Goal: Task Accomplishment & Management: Manage account settings

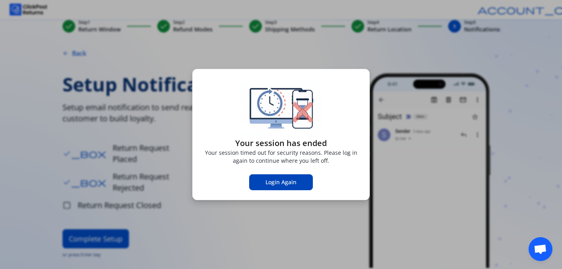
click at [276, 186] on span "Login Again" at bounding box center [281, 182] width 31 height 8
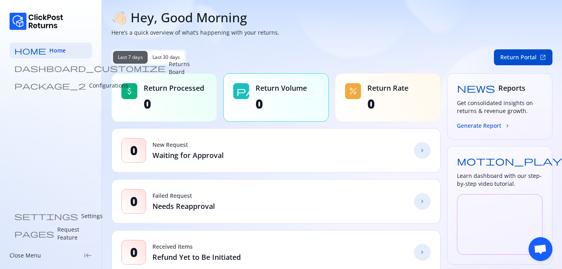
click at [169, 71] on p "Returns Board" at bounding box center [179, 68] width 21 height 16
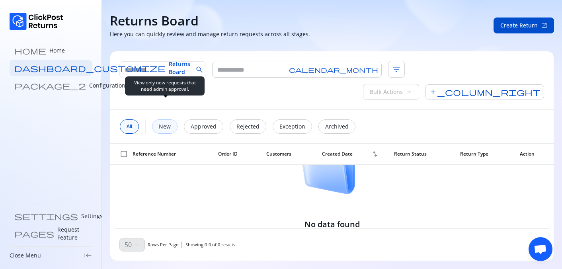
click at [164, 123] on p "New" at bounding box center [165, 127] width 12 height 8
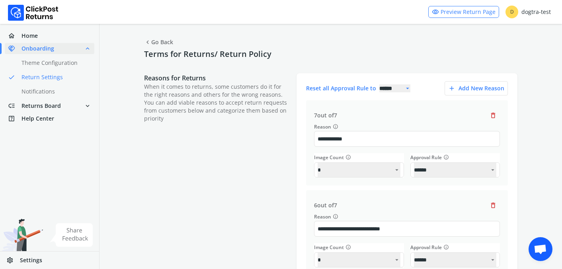
select select "******"
select select "**"
click at [76, 238] on img at bounding box center [71, 234] width 43 height 23
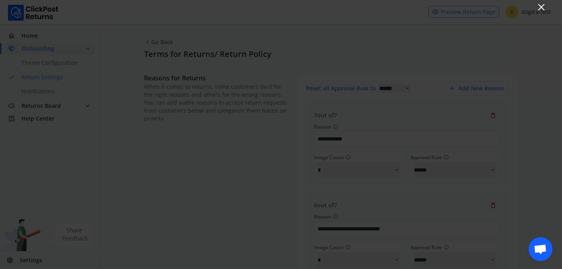
click at [544, 5] on icon "Close" at bounding box center [542, 7] width 10 height 10
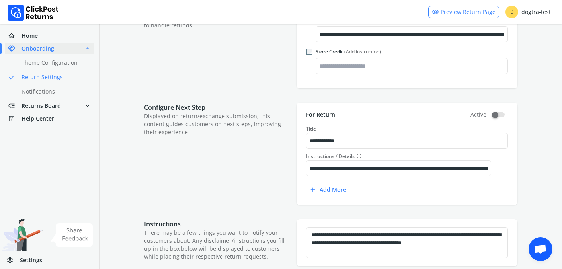
scroll to position [489, 0]
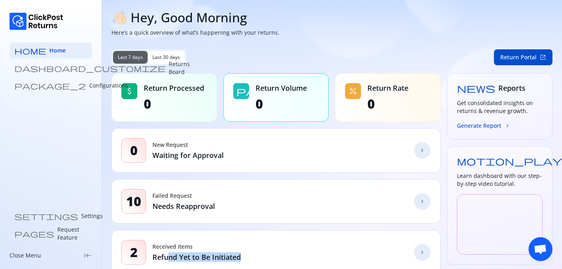
scroll to position [408, 0]
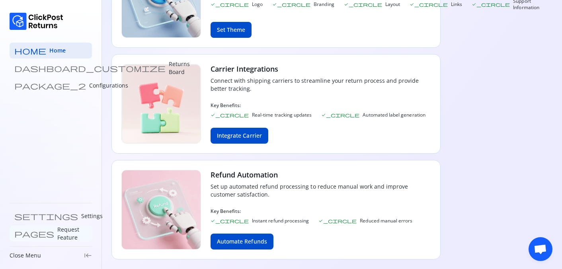
click at [57, 232] on p "Request Feature" at bounding box center [72, 234] width 30 height 16
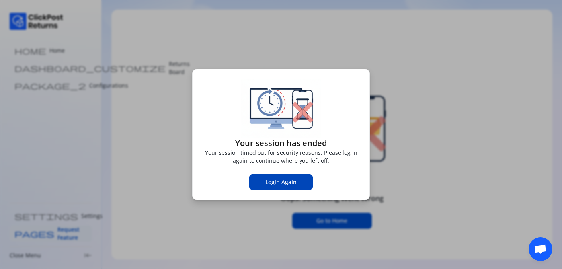
click at [269, 184] on span "Login Again" at bounding box center [281, 182] width 31 height 8
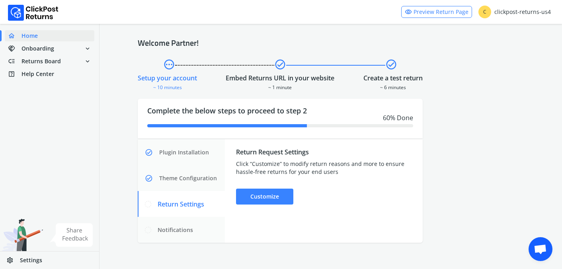
click at [78, 238] on img at bounding box center [71, 234] width 43 height 23
click at [49, 230] on button at bounding box center [71, 235] width 56 height 32
click at [74, 236] on img at bounding box center [71, 234] width 43 height 23
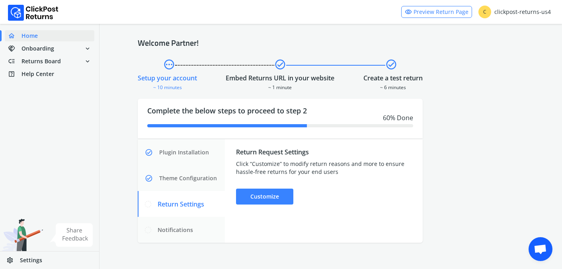
click at [23, 232] on img at bounding box center [21, 243] width 43 height 48
click at [77, 236] on img at bounding box center [71, 234] width 43 height 23
click at [66, 238] on img at bounding box center [71, 234] width 43 height 23
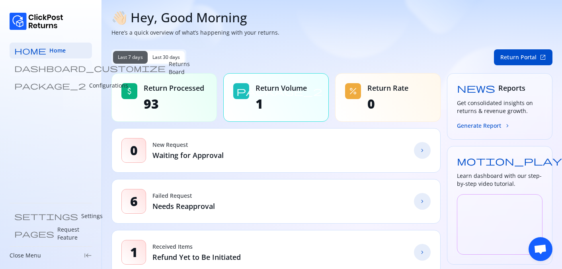
click at [61, 75] on link "dashboard_customize Returns Board" at bounding box center [51, 68] width 82 height 16
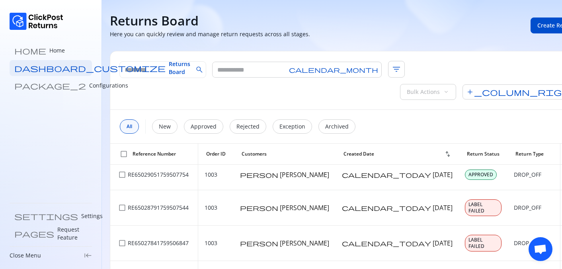
scroll to position [43, 0]
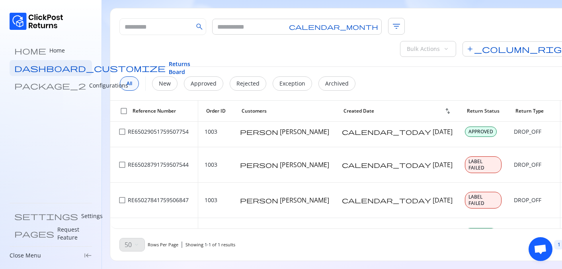
click at [40, 256] on div "Close Menu keyboard_tab_rtl" at bounding box center [51, 256] width 82 height 8
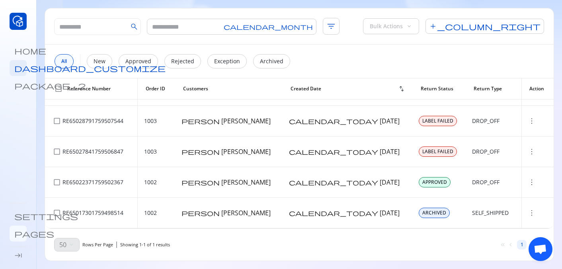
click at [18, 231] on span "pages" at bounding box center [34, 234] width 40 height 8
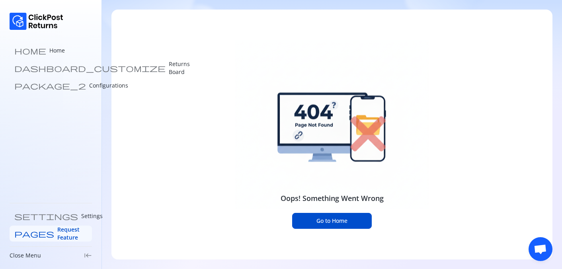
click at [57, 234] on span "Request Feature" at bounding box center [72, 234] width 30 height 16
click at [41, 52] on link "home Home" at bounding box center [51, 51] width 82 height 16
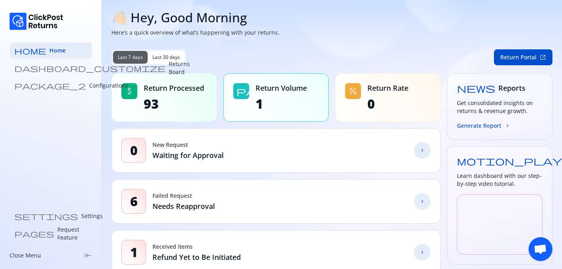
click at [47, 63] on link "dashboard_customize Returns Board" at bounding box center [51, 68] width 82 height 16
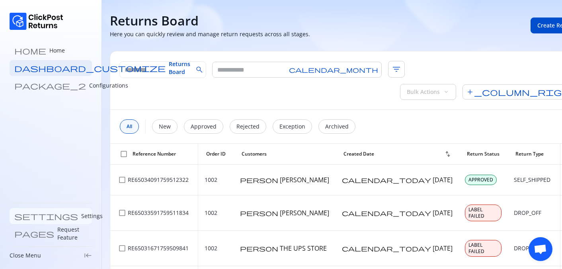
click at [39, 220] on link "settings Settings" at bounding box center [51, 216] width 82 height 16
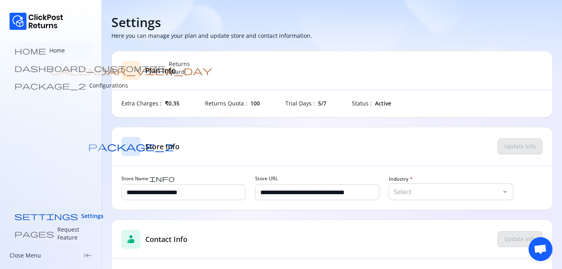
click at [45, 57] on link "home Home" at bounding box center [51, 51] width 82 height 16
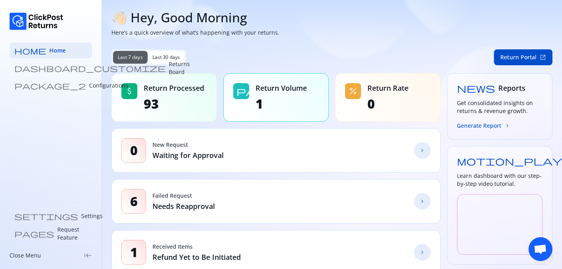
click at [47, 73] on link "dashboard_customize Returns Board" at bounding box center [51, 68] width 82 height 16
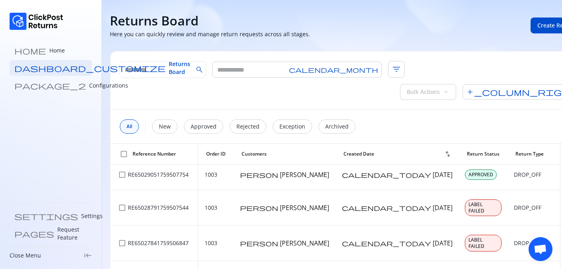
scroll to position [43, 0]
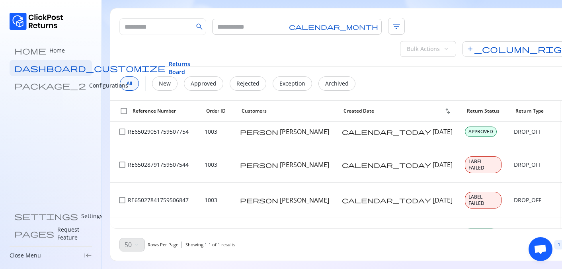
click at [31, 256] on p "Close Menu" at bounding box center [25, 256] width 31 height 8
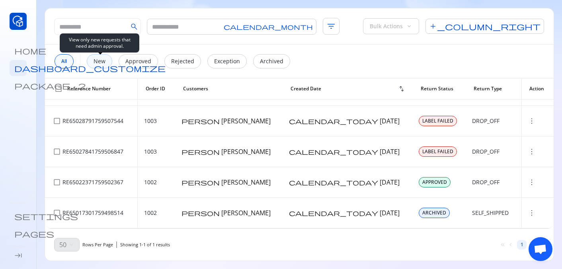
click at [102, 62] on p "New" at bounding box center [100, 61] width 12 height 8
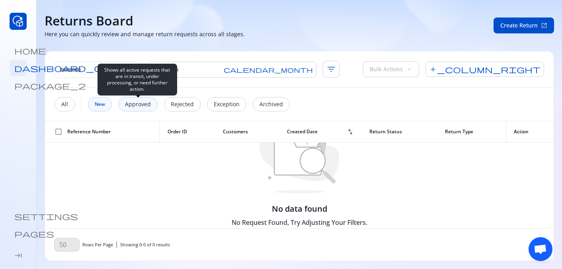
click at [138, 102] on p "Approved" at bounding box center [138, 104] width 26 height 8
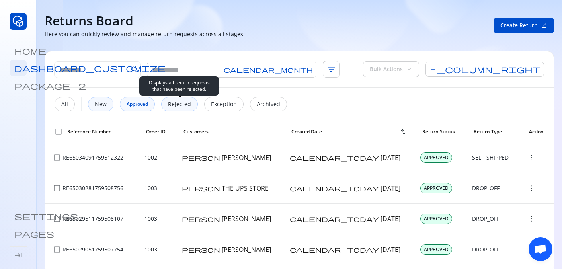
click at [177, 101] on p "Rejected" at bounding box center [179, 104] width 23 height 8
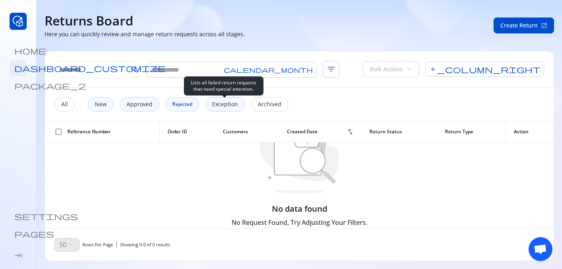
click at [208, 107] on div "Exception" at bounding box center [224, 104] width 39 height 14
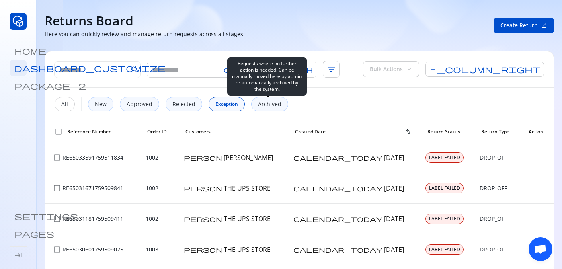
click at [276, 104] on p "Archived" at bounding box center [269, 104] width 23 height 8
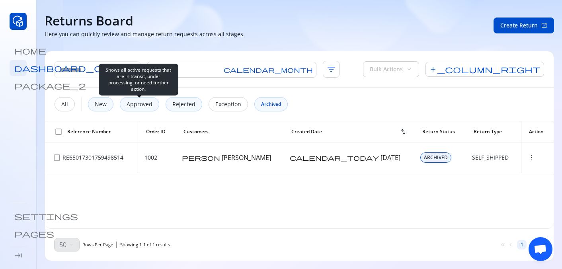
click at [143, 107] on p "Approved" at bounding box center [140, 104] width 26 height 8
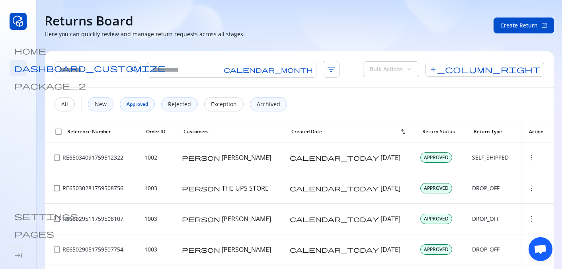
click at [223, 113] on div "All New Approved Rejected Exception Archived" at bounding box center [299, 104] width 509 height 33
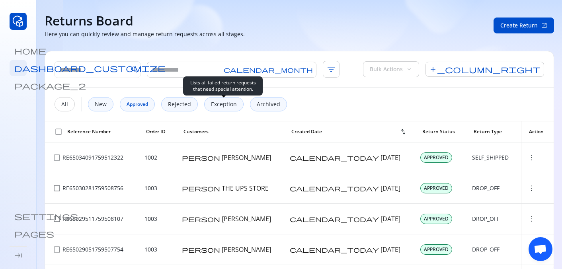
click at [227, 105] on p "Exception" at bounding box center [224, 104] width 26 height 8
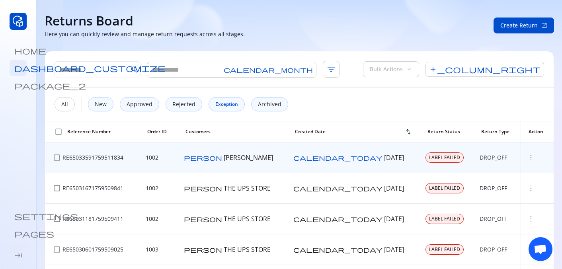
click at [527, 158] on span "more_vert" at bounding box center [531, 158] width 8 height 8
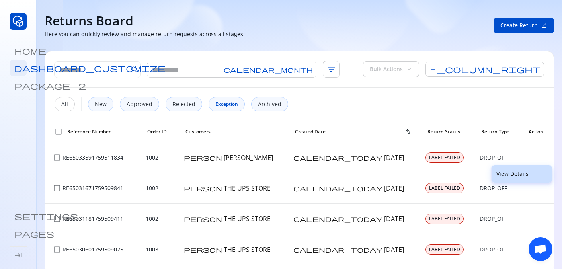
click at [513, 175] on p "View Details" at bounding box center [521, 174] width 51 height 8
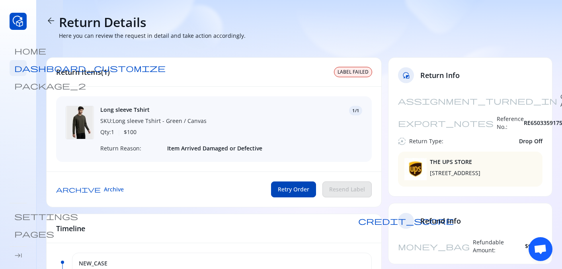
scroll to position [3, 0]
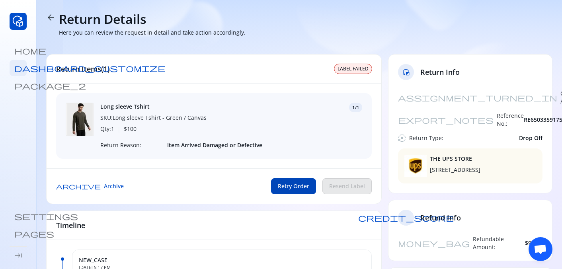
click at [297, 184] on span "Retry Order" at bounding box center [293, 186] width 31 height 8
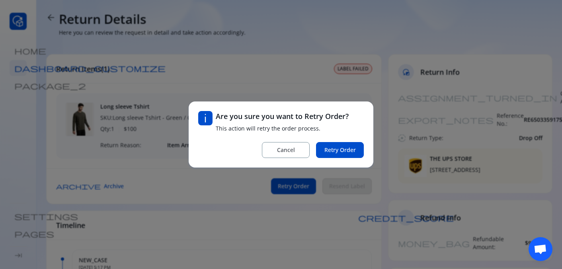
click at [188, 159] on div "exclamation Are you sure you want to Retry Order? This action will retry the or…" at bounding box center [281, 134] width 562 height 269
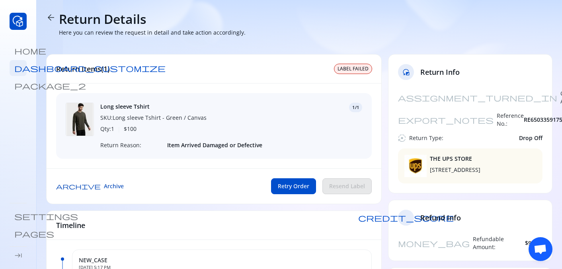
click at [104, 187] on span "Archive" at bounding box center [114, 186] width 20 height 8
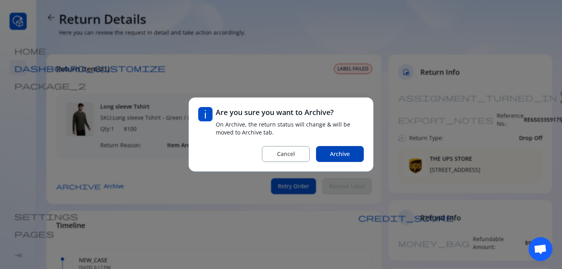
click at [348, 159] on button "Archive" at bounding box center [340, 154] width 48 height 16
click at [348, 159] on div "Long sleeve Tshirt SKU: Long sleeve Tshirt - Green / Canvas Qty: 1 | $ 100 1/1 …" at bounding box center [214, 126] width 335 height 85
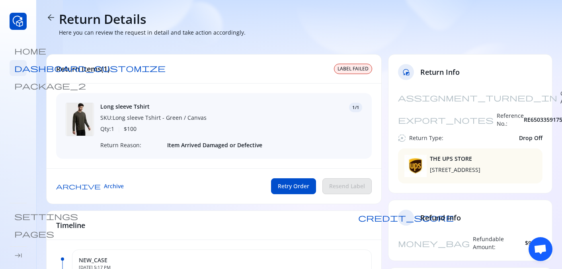
scroll to position [0, 0]
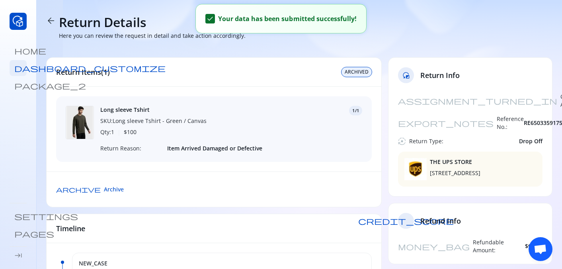
click at [56, 19] on div "arrow_back Return Details Here you can review the request in detail and take ac…" at bounding box center [299, 26] width 506 height 25
click at [53, 21] on span "arrow_back" at bounding box center [51, 21] width 10 height 10
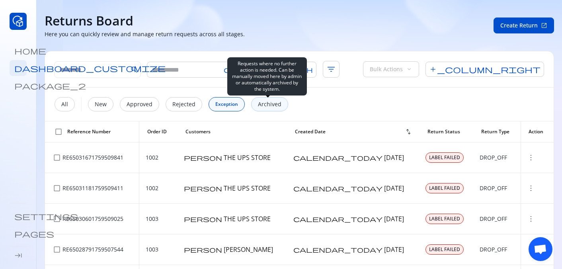
click at [273, 103] on p "Archived" at bounding box center [269, 104] width 23 height 8
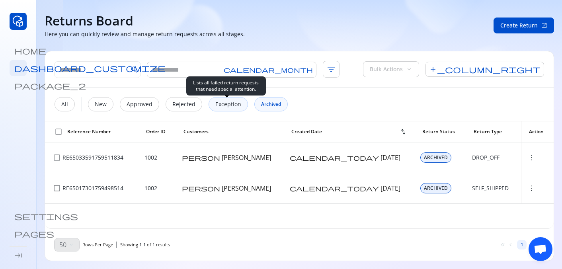
click at [218, 100] on p "Exception" at bounding box center [228, 104] width 26 height 8
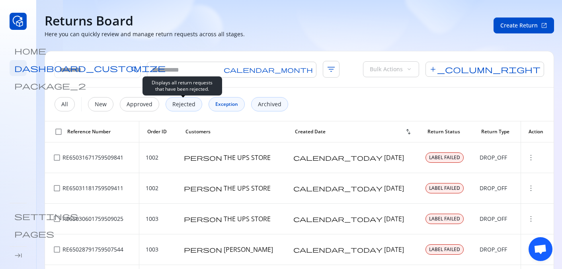
click at [188, 101] on p "Rejected" at bounding box center [183, 104] width 23 height 8
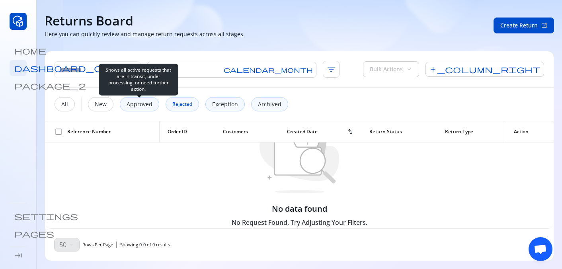
click at [147, 107] on p "Approved" at bounding box center [140, 104] width 26 height 8
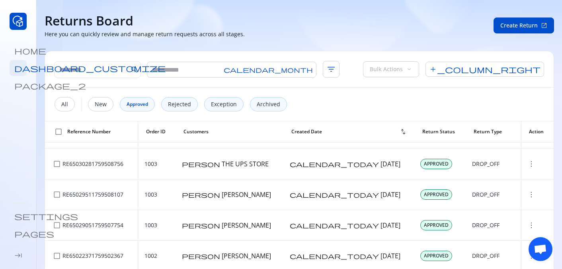
scroll to position [43, 0]
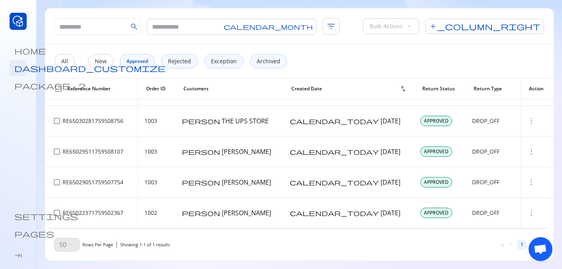
click at [10, 223] on div "settings pages" at bounding box center [18, 224] width 17 height 33
click at [21, 88] on span "package_2" at bounding box center [50, 86] width 72 height 8
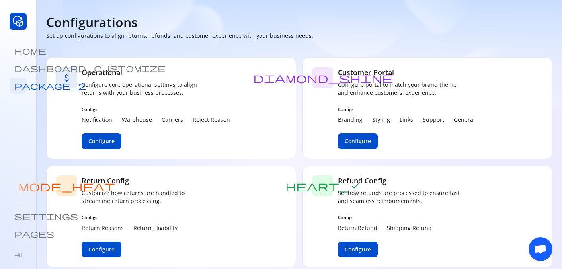
scroll to position [8, 0]
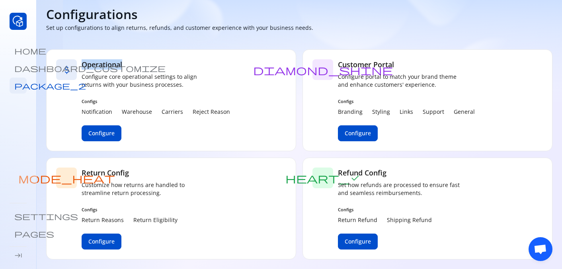
drag, startPoint x: 81, startPoint y: 63, endPoint x: 166, endPoint y: 63, distance: 84.4
click at [166, 63] on div "attach_money Operational Configure core operational settings to align returns w…" at bounding box center [171, 100] width 250 height 102
click at [366, 67] on h5 "Customer Portal" at bounding box center [406, 64] width 137 height 10
click at [20, 54] on span "home" at bounding box center [30, 51] width 32 height 8
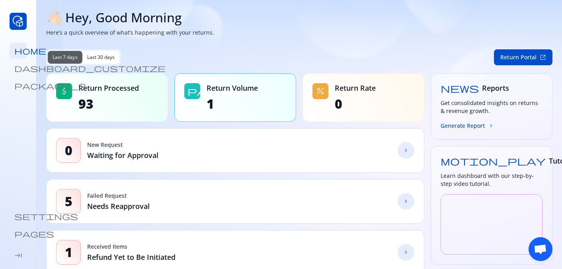
click at [12, 59] on div "home dashboard_customize package_2" at bounding box center [18, 68] width 17 height 51
click at [18, 68] on span "dashboard_customize" at bounding box center [89, 68] width 151 height 8
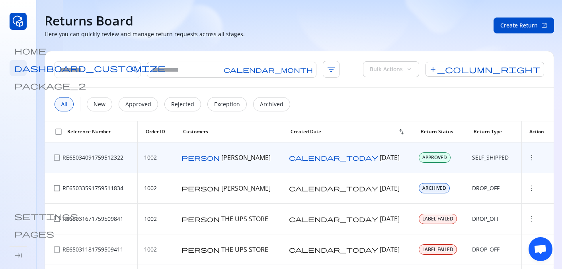
click at [237, 162] on td "person Kammaljit Deka" at bounding box center [228, 158] width 107 height 31
click at [116, 155] on p "RE65034091759512322" at bounding box center [93, 158] width 61 height 8
click at [528, 162] on span "more_vert" at bounding box center [532, 158] width 8 height 8
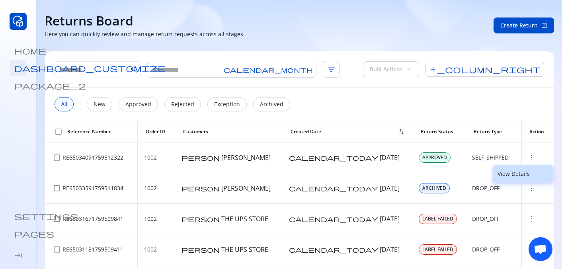
click at [507, 174] on p "View Details" at bounding box center [523, 174] width 51 height 8
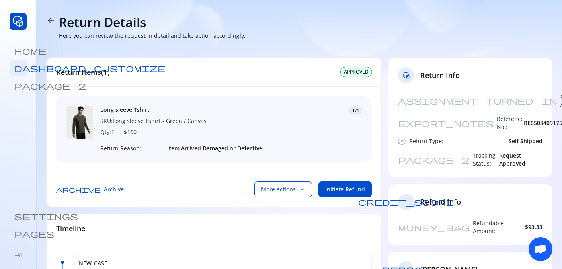
click at [52, 17] on span "arrow_back" at bounding box center [51, 21] width 10 height 10
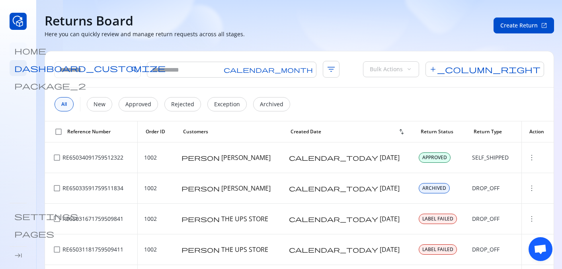
click at [19, 49] on span "home" at bounding box center [30, 51] width 32 height 8
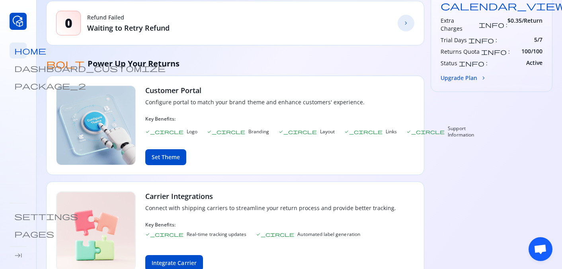
scroll to position [408, 0]
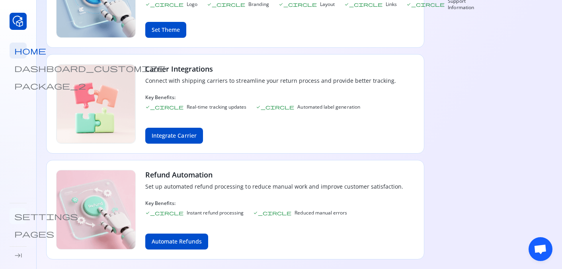
click at [23, 214] on link "settings" at bounding box center [18, 216] width 17 height 16
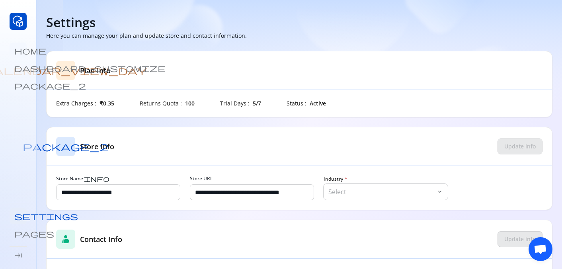
click at [13, 55] on link "home" at bounding box center [18, 51] width 17 height 16
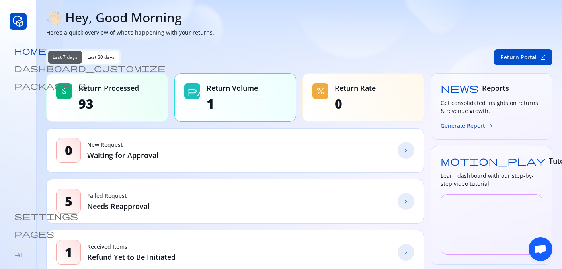
click at [20, 57] on link "home" at bounding box center [18, 51] width 17 height 16
click at [20, 49] on span "home" at bounding box center [30, 51] width 32 height 8
click at [19, 68] on span "dashboard_customize" at bounding box center [89, 68] width 151 height 8
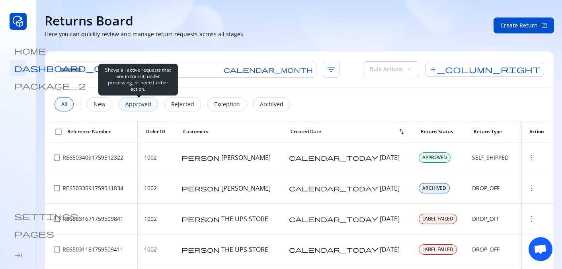
click at [148, 102] on p "Approved" at bounding box center [138, 104] width 26 height 8
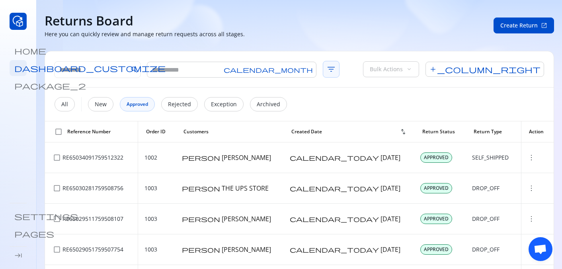
click at [323, 70] on span "filter_list" at bounding box center [331, 69] width 17 height 17
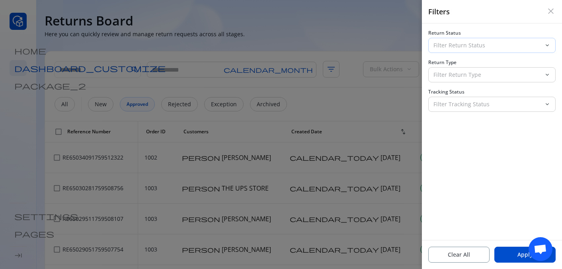
click at [471, 51] on div "Filter Return Status" at bounding box center [486, 45] width 115 height 14
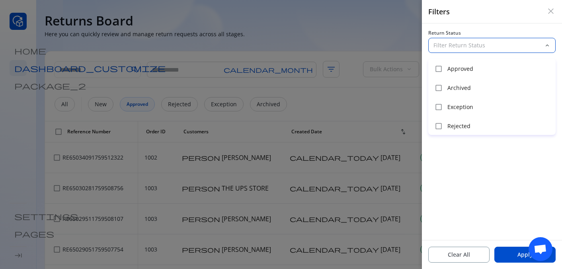
click at [476, 173] on div "Return Status Filter Return Status keyboard_arrow_down Return Type Filter Retur…" at bounding box center [492, 131] width 140 height 217
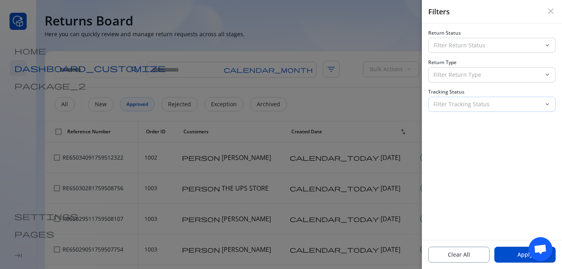
click at [461, 104] on p "Filter Tracking Status" at bounding box center [487, 104] width 107 height 8
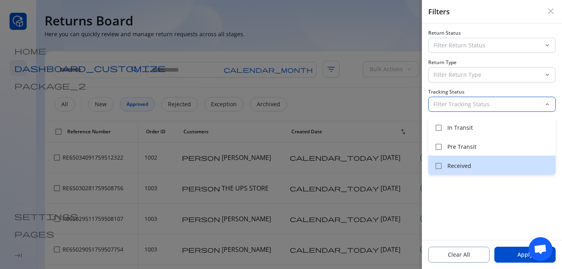
click at [466, 165] on p "Received" at bounding box center [499, 166] width 104 height 8
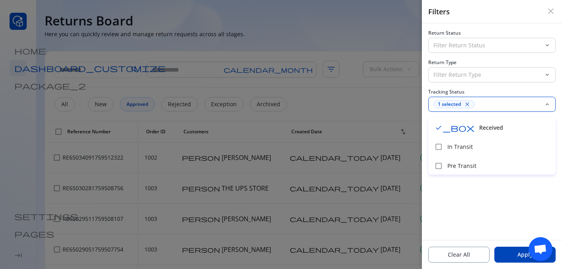
click at [521, 255] on span "Apply" at bounding box center [525, 255] width 15 height 8
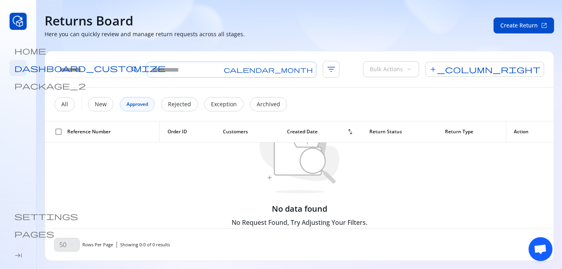
click at [243, 66] on span "calendar_month" at bounding box center [268, 69] width 89 height 6
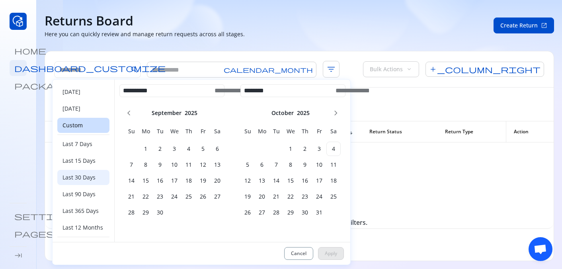
click at [89, 176] on span "Last 30 Days" at bounding box center [79, 178] width 33 height 8
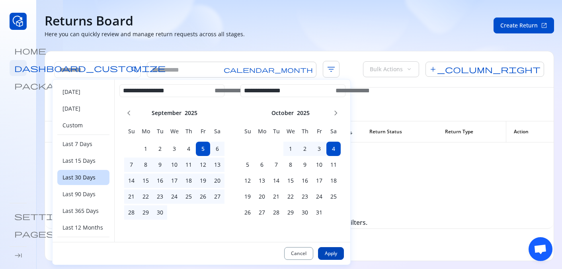
click at [334, 252] on span "Apply" at bounding box center [331, 253] width 12 height 6
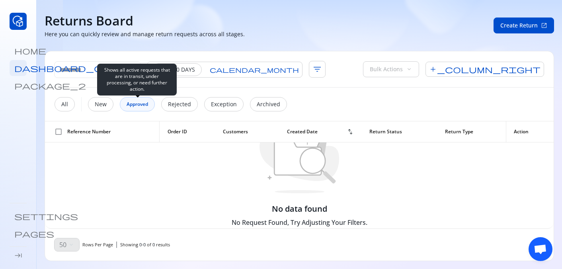
click at [143, 109] on div "Approved" at bounding box center [137, 104] width 35 height 14
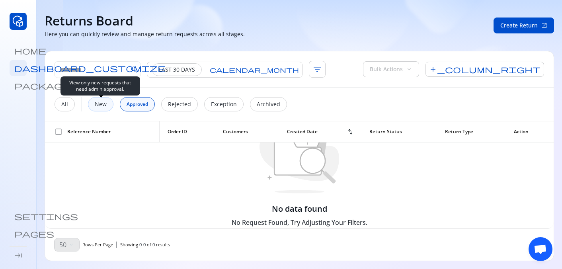
click at [101, 105] on p "New" at bounding box center [101, 104] width 12 height 8
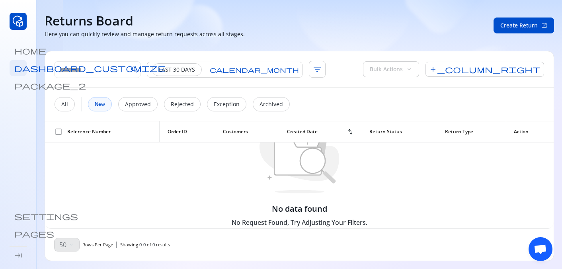
click at [64, 112] on div "All New Approved Rejected Exception Archived" at bounding box center [299, 104] width 509 height 33
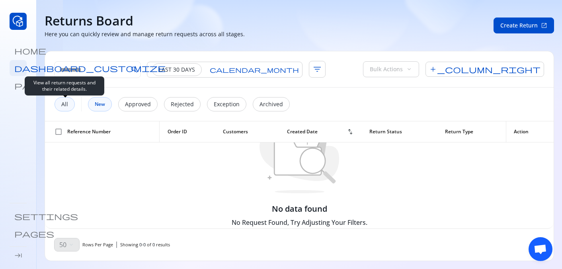
click at [62, 107] on p "All" at bounding box center [64, 104] width 7 height 8
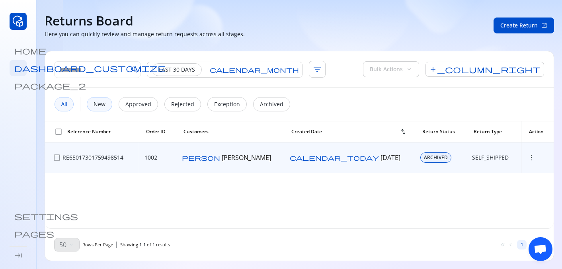
click at [528, 156] on span "more_vert" at bounding box center [532, 158] width 8 height 8
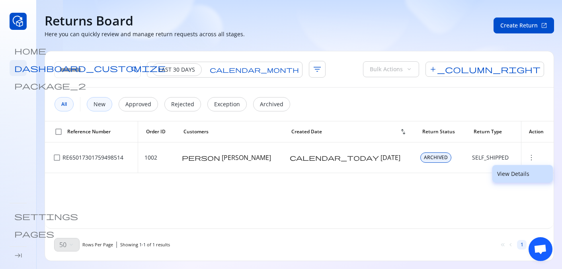
click at [517, 169] on button "View Details" at bounding box center [522, 174] width 61 height 18
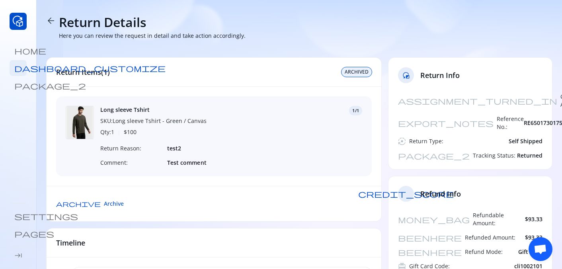
click at [51, 18] on span "arrow_back" at bounding box center [51, 21] width 10 height 10
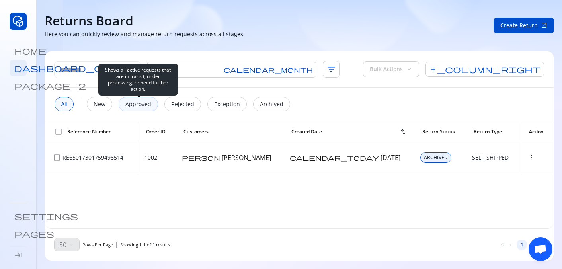
click at [138, 96] on div "Shows all active requests that are in transit, under processing, or need furthe…" at bounding box center [138, 80] width 80 height 32
click at [141, 104] on p "Approved" at bounding box center [138, 104] width 26 height 8
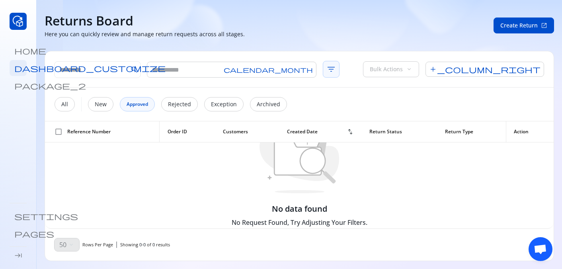
click at [323, 66] on span "filter_list" at bounding box center [331, 69] width 17 height 17
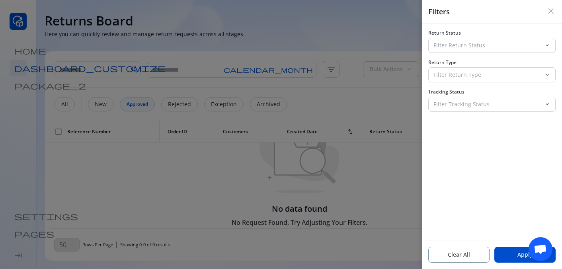
click at [548, 11] on span "close" at bounding box center [551, 11] width 10 height 10
